Goal: Task Accomplishment & Management: Manage account settings

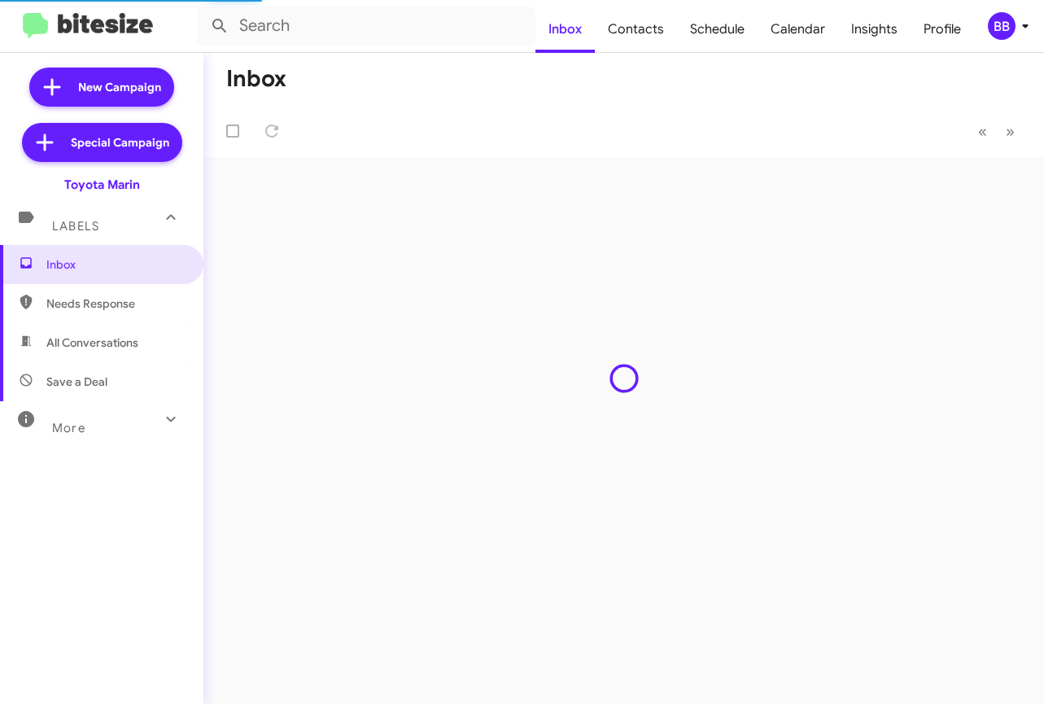
click at [1001, 37] on div "BB" at bounding box center [1002, 26] width 28 height 28
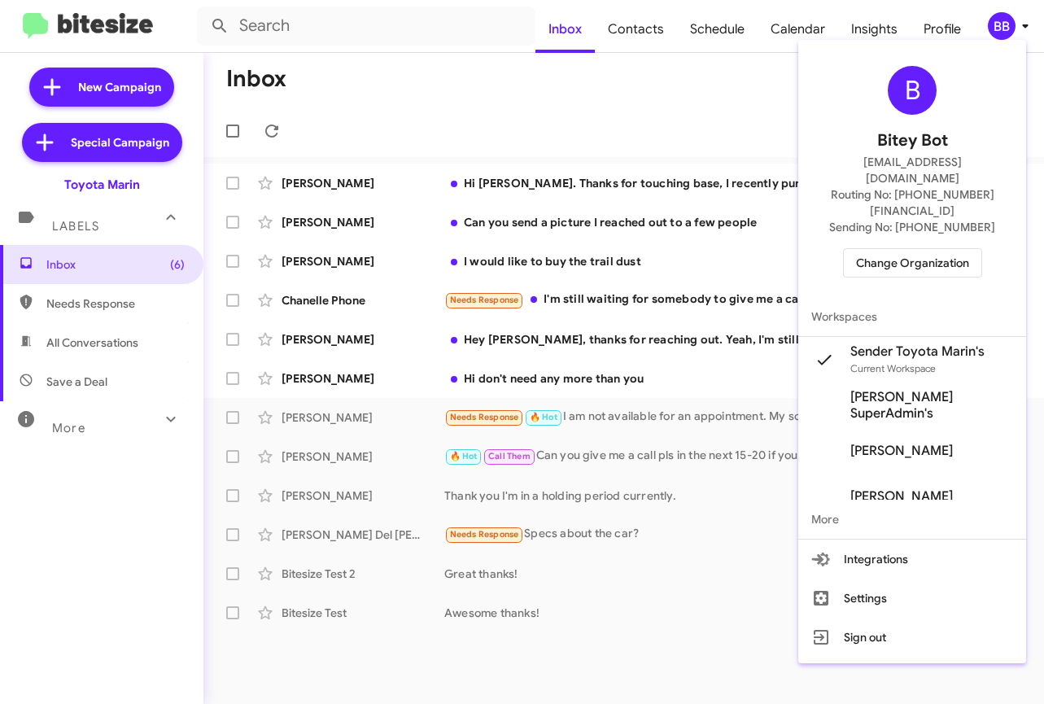
click at [911, 249] on span "Change Organization" at bounding box center [912, 263] width 113 height 28
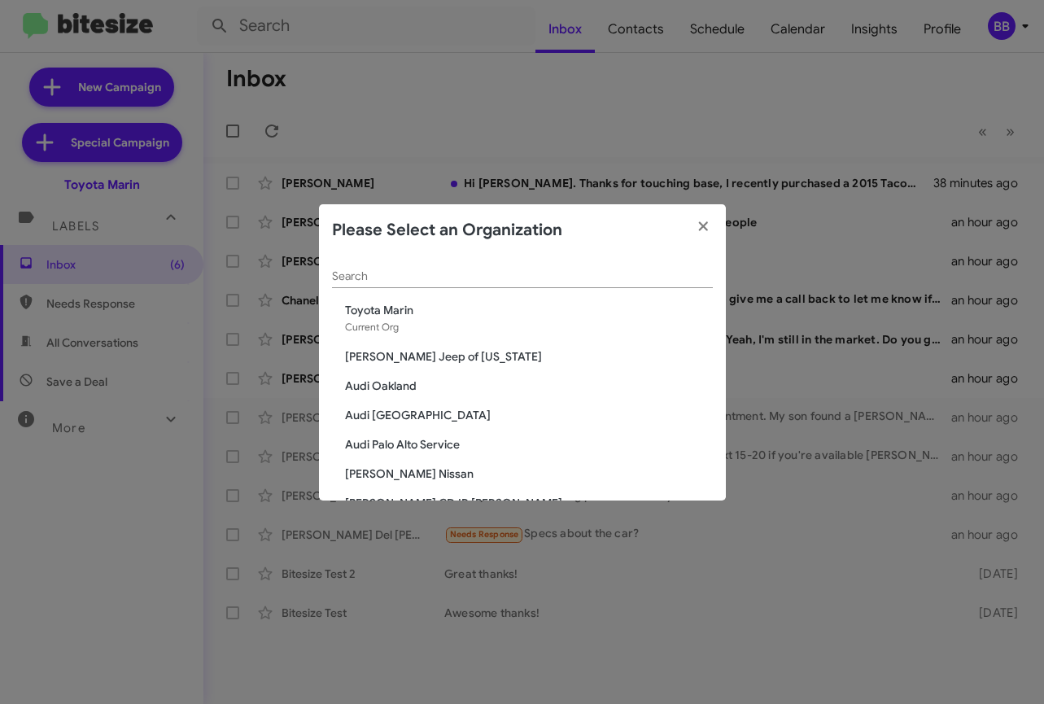
click at [485, 285] on div "Search" at bounding box center [522, 272] width 381 height 32
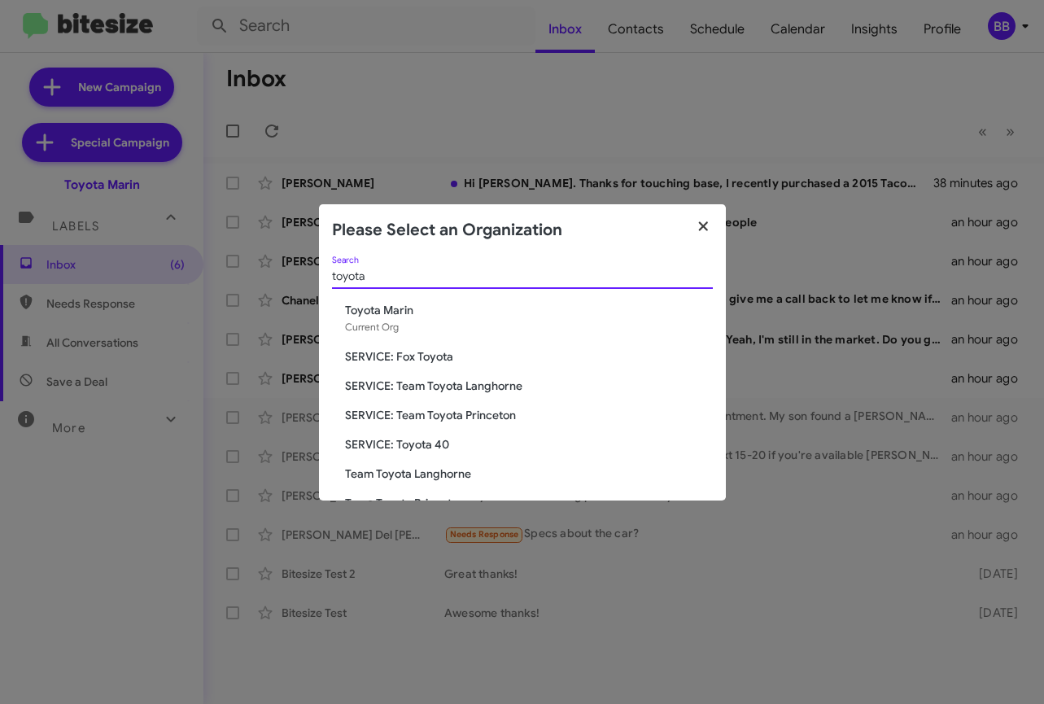
type input "toyota"
click at [696, 233] on icon "button" at bounding box center [703, 226] width 19 height 15
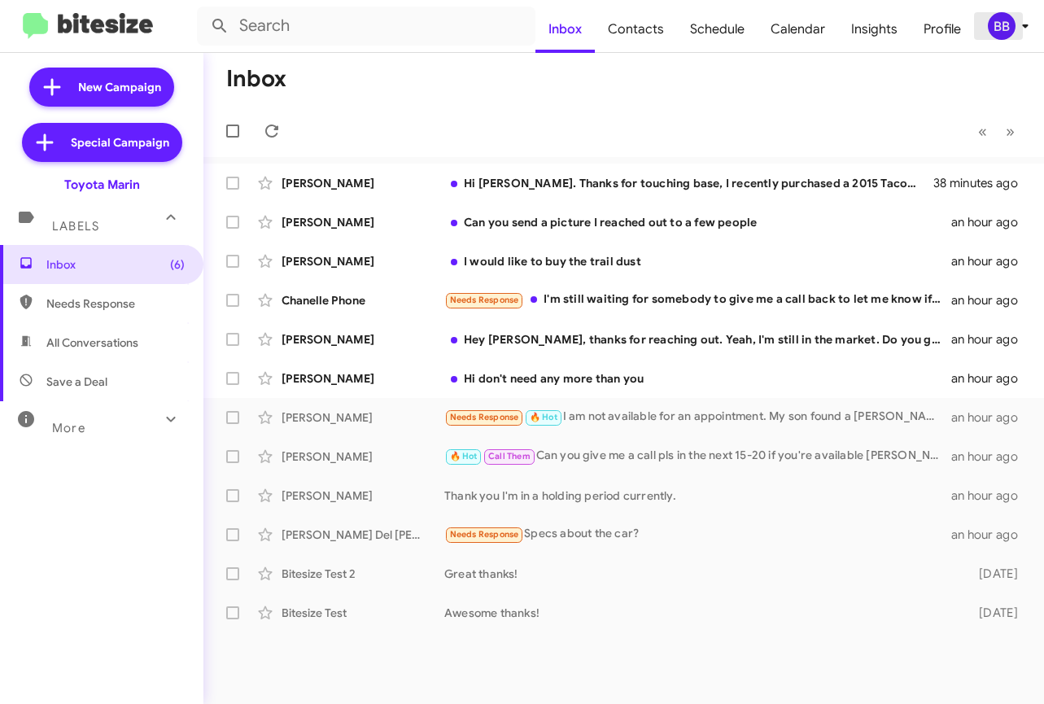
click at [1005, 26] on div "BB" at bounding box center [1002, 26] width 28 height 28
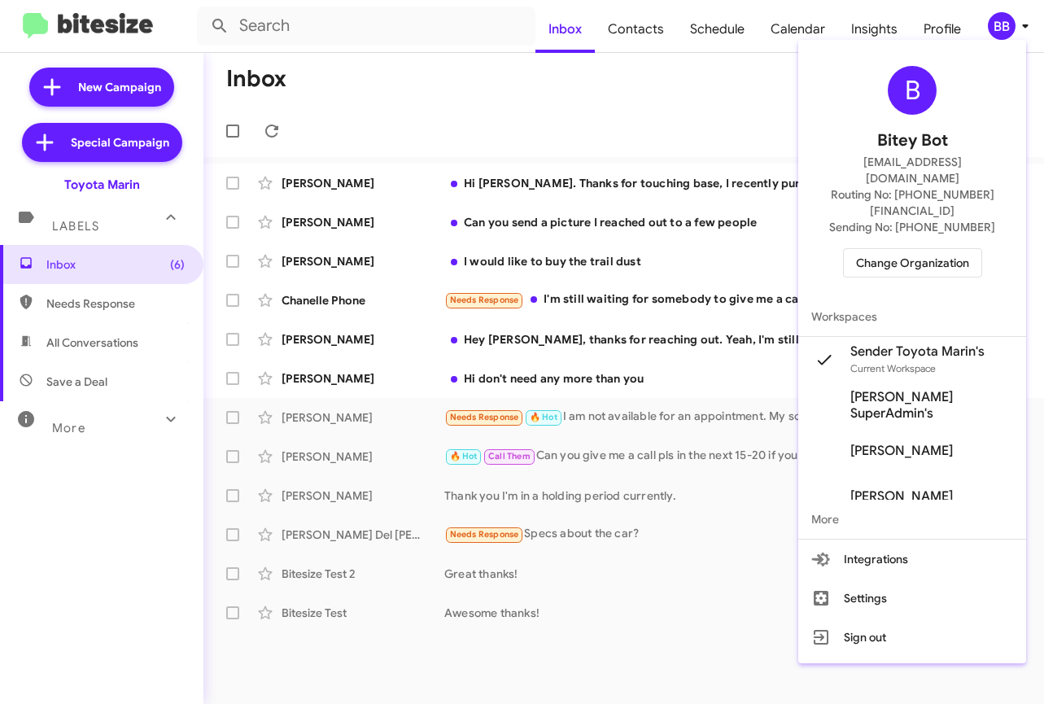
click at [507, 133] on div at bounding box center [522, 352] width 1044 height 704
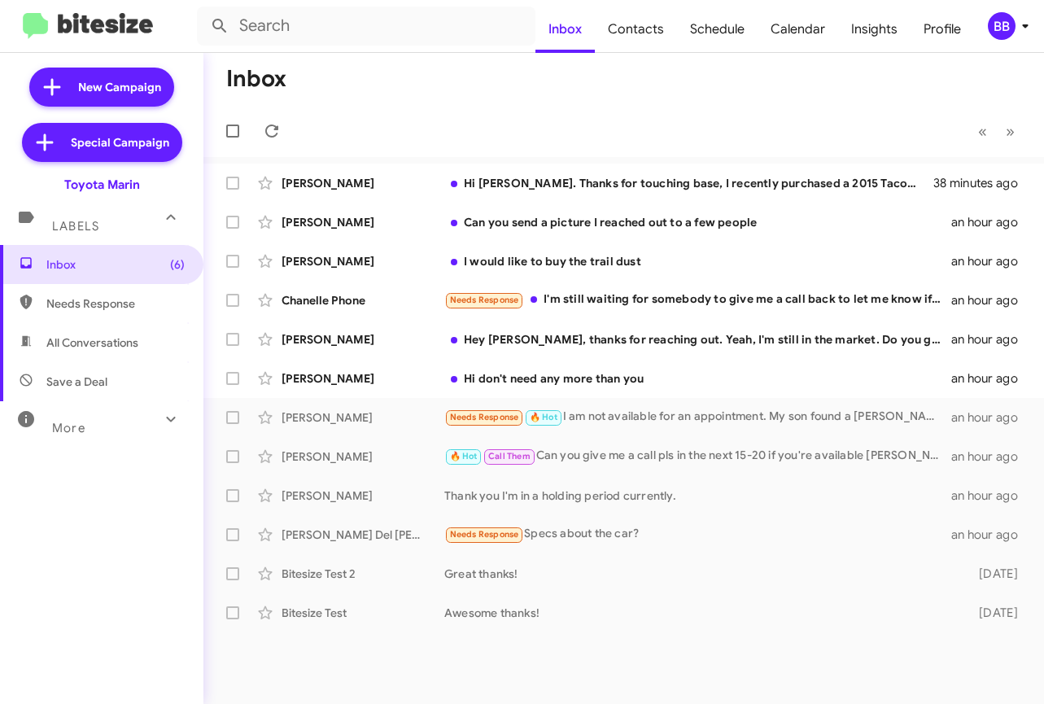
click at [1007, 28] on div "BB" at bounding box center [1002, 26] width 28 height 28
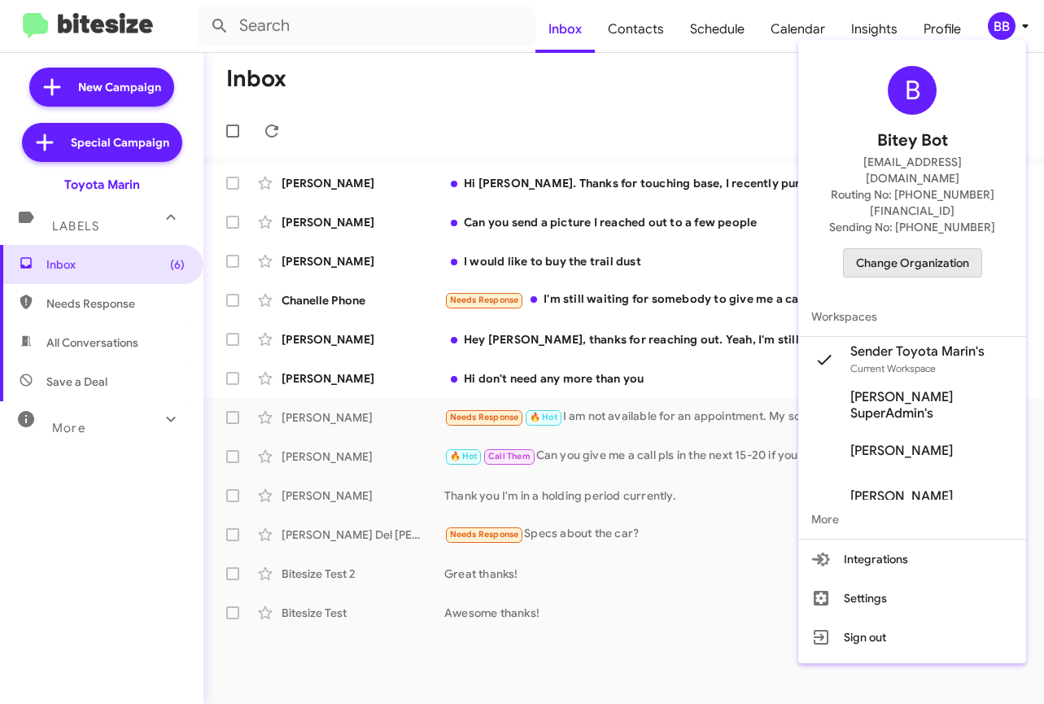
click at [919, 249] on span "Change Organization" at bounding box center [912, 263] width 113 height 28
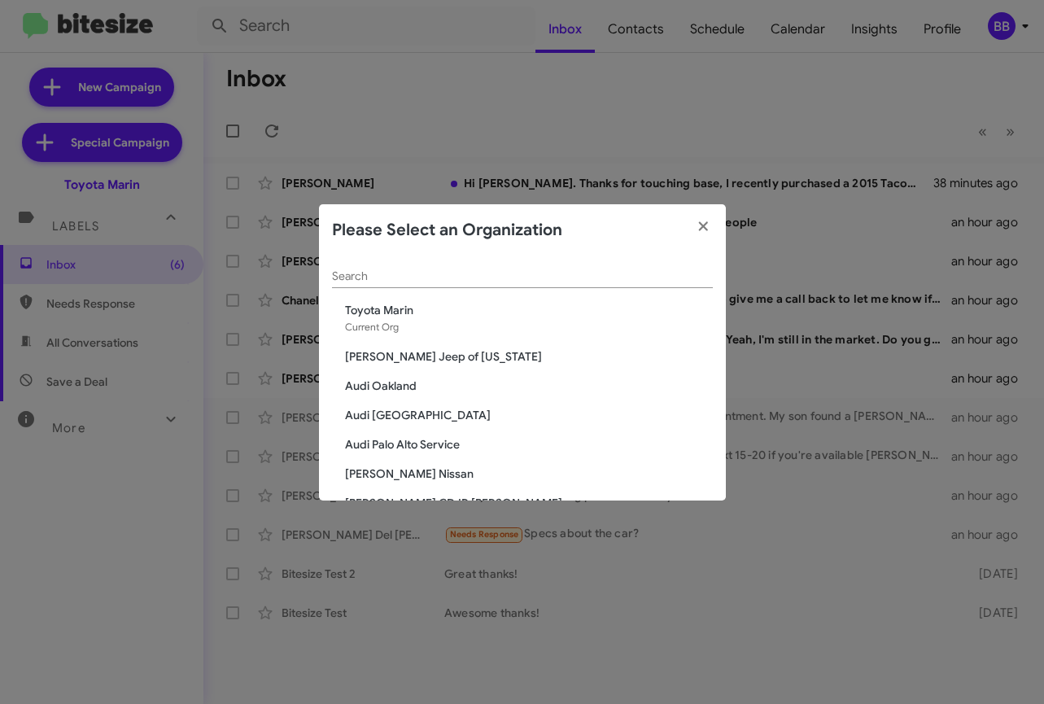
click at [434, 282] on input "Search" at bounding box center [522, 276] width 381 height 13
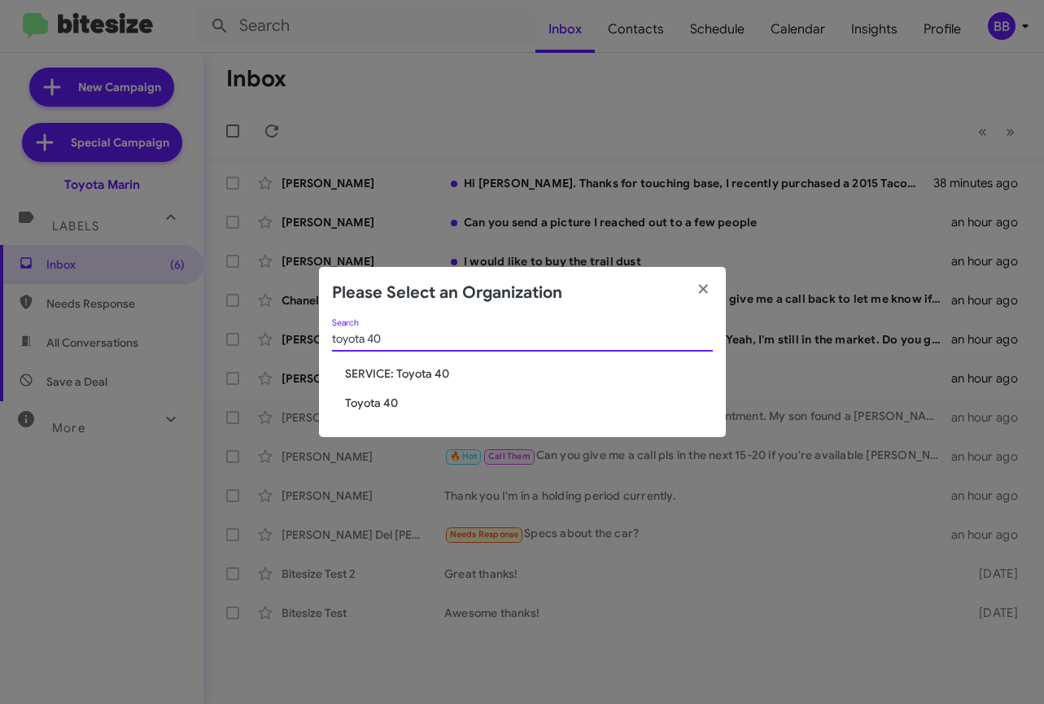
type input "toyota 40"
click at [357, 403] on span "Toyota 40" at bounding box center [529, 403] width 368 height 16
